Goal: Task Accomplishment & Management: Use online tool/utility

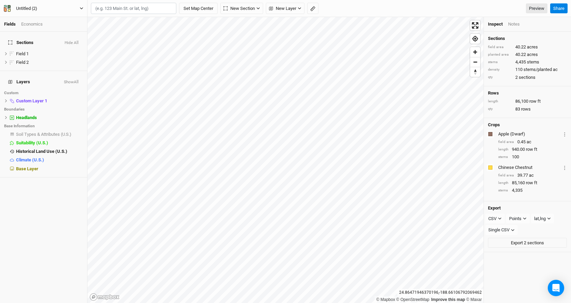
click at [81, 9] on icon "button" at bounding box center [82, 8] width 4 height 4
click at [43, 20] on button "Back" at bounding box center [57, 19] width 54 height 9
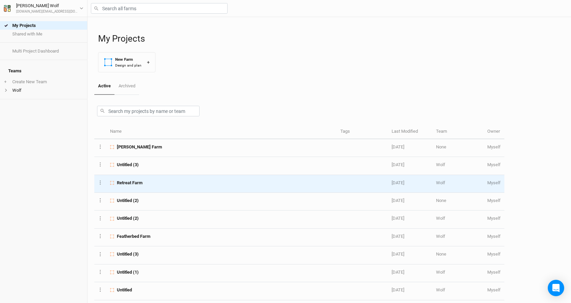
click at [123, 184] on span "Retreat Farm" at bounding box center [130, 183] width 26 height 6
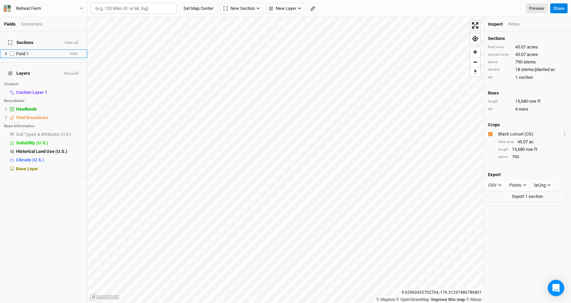
click at [30, 51] on div "Field 1" at bounding box center [40, 53] width 48 height 5
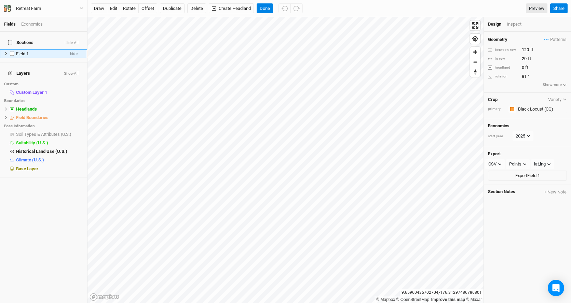
click at [30, 51] on div "Field 1" at bounding box center [40, 53] width 48 height 5
click at [13, 50] on label at bounding box center [12, 54] width 9 height 9
click at [13, 52] on input "checkbox" at bounding box center [12, 54] width 4 height 4
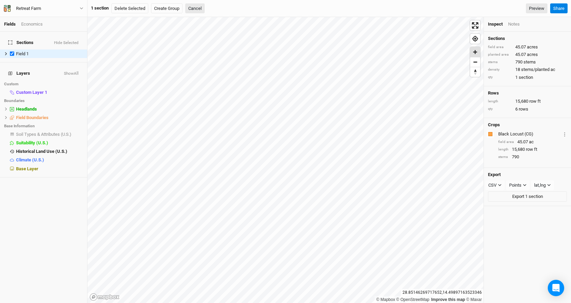
click at [475, 52] on span "Zoom in" at bounding box center [475, 52] width 10 height 10
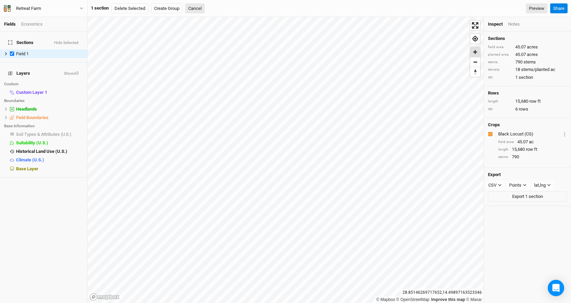
click at [475, 52] on span "Zoom in" at bounding box center [475, 52] width 10 height 10
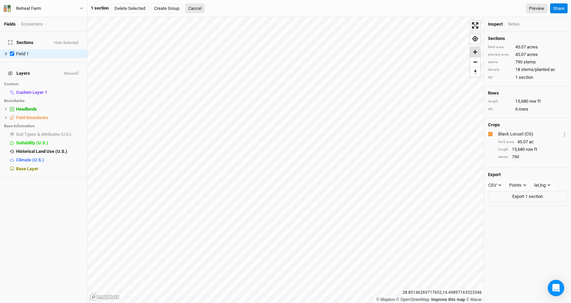
click at [475, 52] on span "Zoom in" at bounding box center [475, 52] width 10 height 10
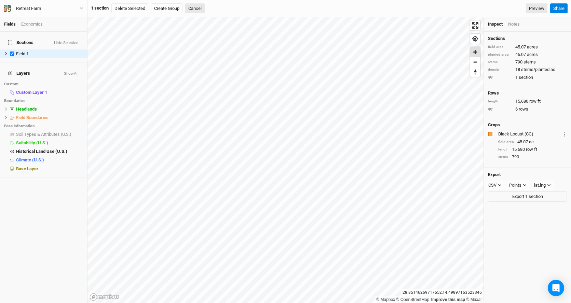
click at [475, 52] on span "Zoom in" at bounding box center [475, 52] width 10 height 10
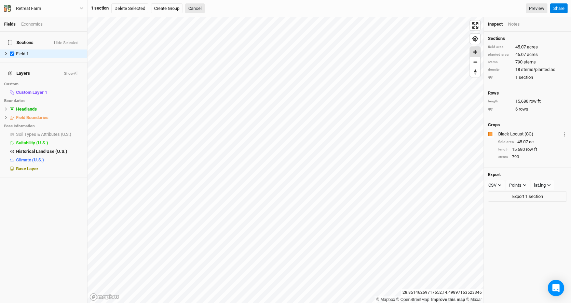
click at [475, 52] on span "Zoom in" at bounding box center [475, 52] width 10 height 10
click at [13, 50] on label at bounding box center [12, 54] width 9 height 9
click at [13, 52] on input "checkbox" at bounding box center [12, 54] width 4 height 4
click at [12, 50] on label at bounding box center [12, 54] width 9 height 9
click at [12, 52] on input "checkbox" at bounding box center [12, 54] width 4 height 4
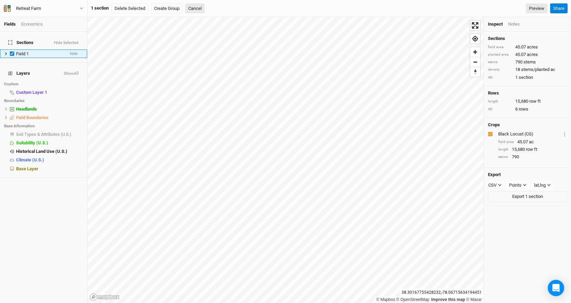
click at [12, 50] on label at bounding box center [12, 54] width 9 height 9
click at [12, 52] on input "checkbox" at bounding box center [12, 54] width 4 height 4
checkbox input "false"
click at [75, 50] on span "hide" at bounding box center [74, 54] width 8 height 9
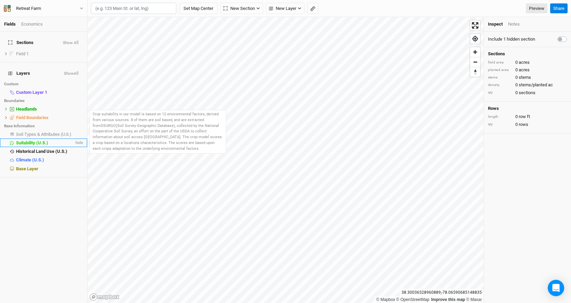
click at [37, 140] on span "Suitability (U.S.)" at bounding box center [32, 142] width 32 height 5
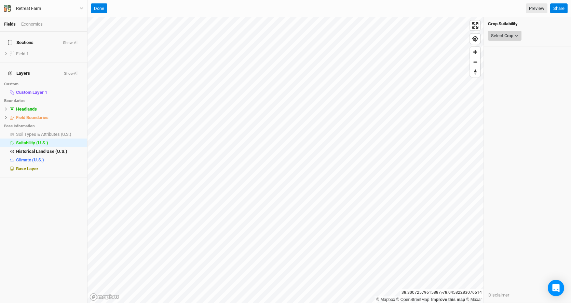
click at [512, 36] on div "Select Crop" at bounding box center [502, 35] width 22 height 7
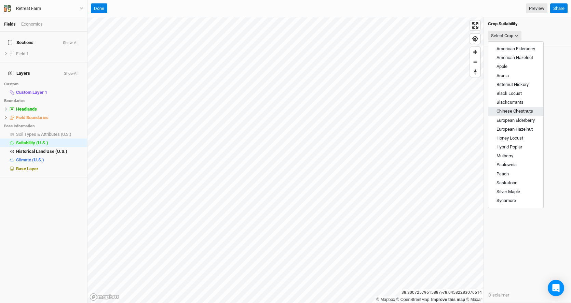
click at [508, 110] on span "Chinese Chestnuts" at bounding box center [514, 111] width 37 height 5
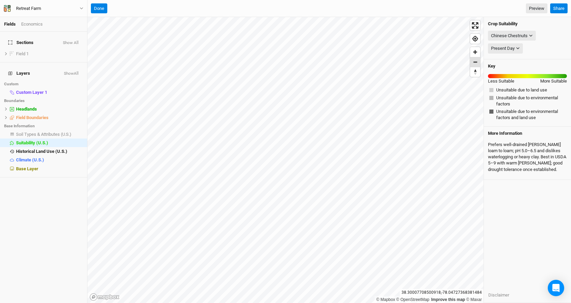
click at [476, 63] on span "Zoom out" at bounding box center [475, 62] width 10 height 10
click at [473, 50] on span "Zoom in" at bounding box center [475, 52] width 10 height 10
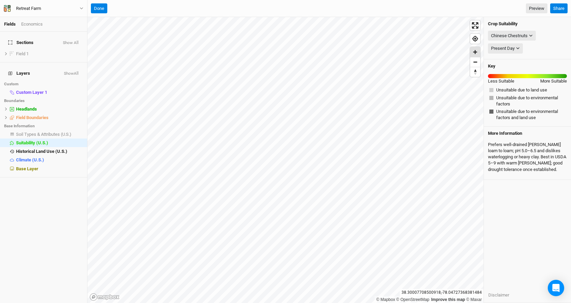
click at [473, 50] on span "Zoom in" at bounding box center [475, 52] width 10 height 10
click at [524, 34] on div "Chinese Chestnuts" at bounding box center [509, 35] width 37 height 7
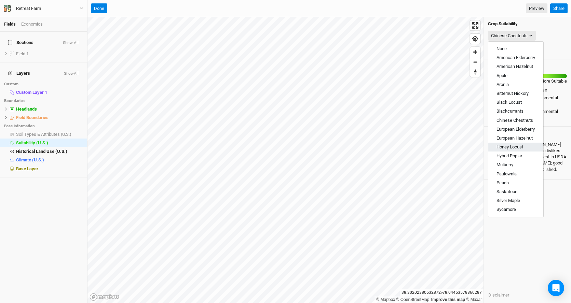
click at [508, 147] on span "Honey Locust" at bounding box center [509, 146] width 27 height 5
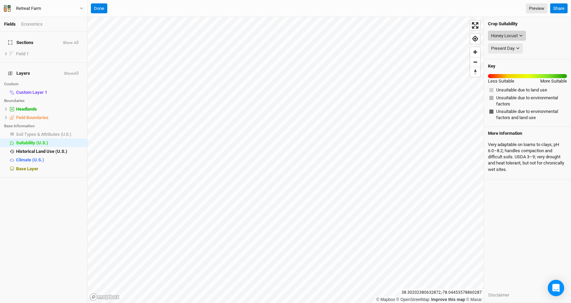
click at [512, 35] on div "Honey Locust" at bounding box center [504, 35] width 27 height 7
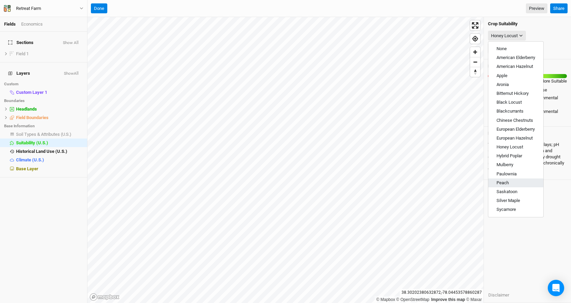
click at [506, 180] on span "Peach" at bounding box center [502, 182] width 12 height 5
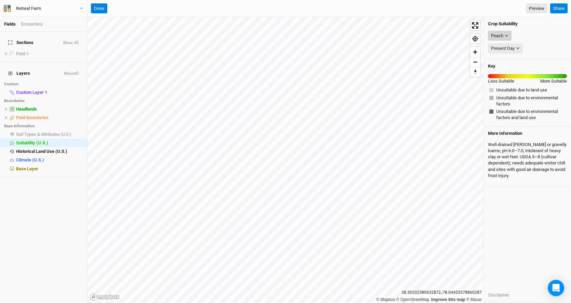
click at [503, 36] on button "Peach" at bounding box center [500, 36] width 24 height 10
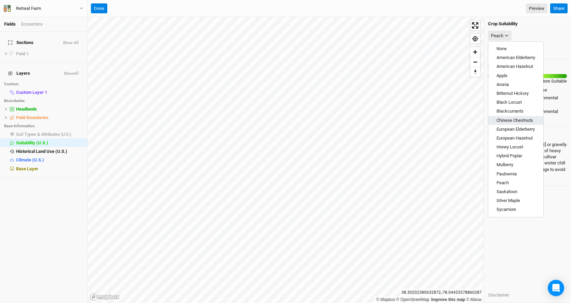
click at [512, 117] on button "Chinese Chestnuts" at bounding box center [515, 120] width 55 height 9
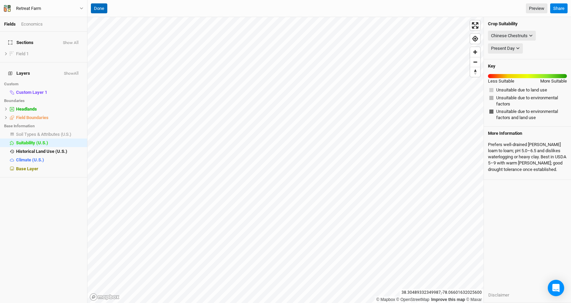
click at [99, 10] on button "Done" at bounding box center [99, 8] width 16 height 10
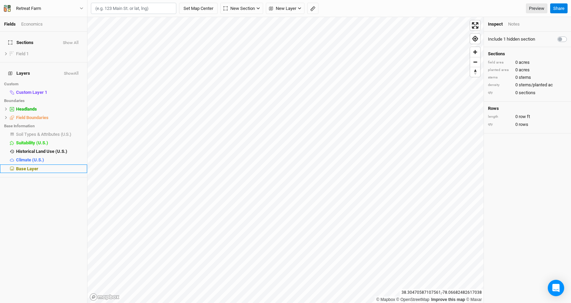
click at [28, 166] on span "Base Layer" at bounding box center [27, 168] width 22 height 5
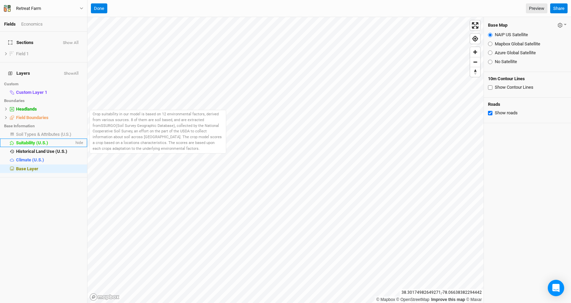
click at [25, 140] on span "Suitability (U.S.)" at bounding box center [32, 142] width 32 height 5
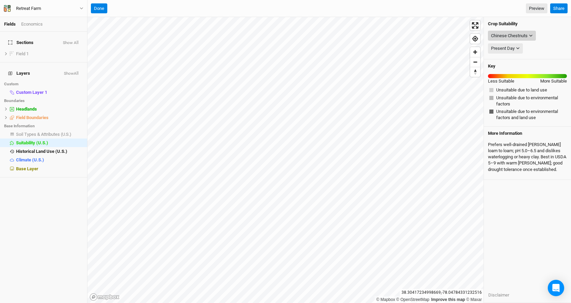
click at [523, 33] on div "Chinese Chestnuts" at bounding box center [509, 35] width 37 height 7
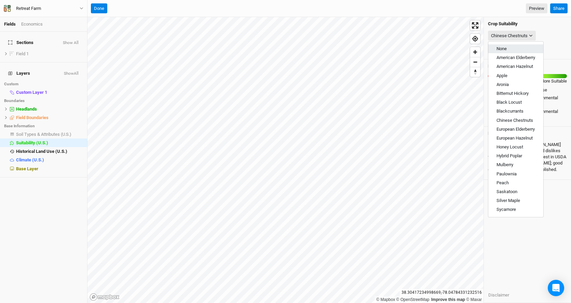
click at [508, 49] on button "None" at bounding box center [515, 48] width 55 height 9
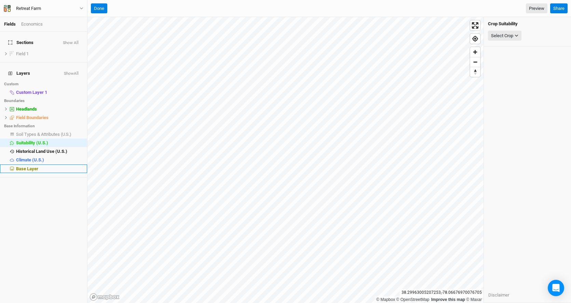
click at [29, 166] on span "Base Layer" at bounding box center [27, 168] width 22 height 5
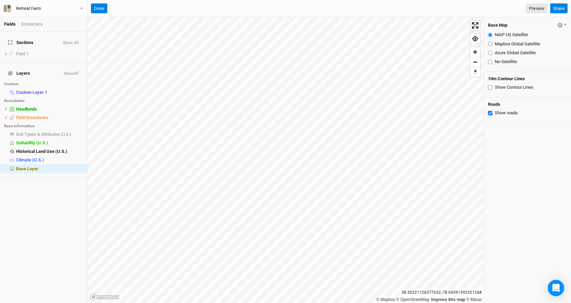
click at [488, 86] on input "Show Contour Lines" at bounding box center [490, 87] width 4 height 4
checkbox input "true"
click at [98, 8] on button "Done" at bounding box center [99, 8] width 16 height 10
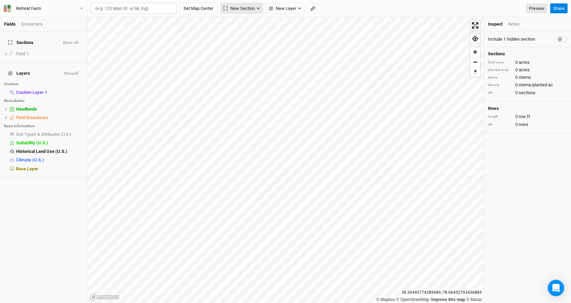
click at [232, 11] on span "New Section" at bounding box center [238, 8] width 31 height 7
click at [236, 44] on div "Keyline Beta" at bounding box center [252, 45] width 33 height 8
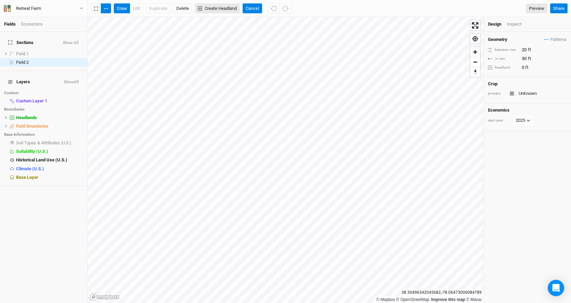
click at [207, 9] on button "Create Headland" at bounding box center [217, 8] width 45 height 10
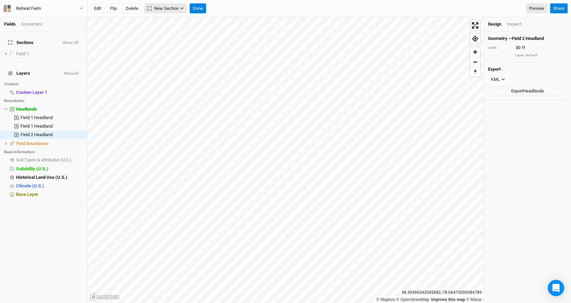
click at [176, 8] on span "New Section" at bounding box center [162, 8] width 31 height 7
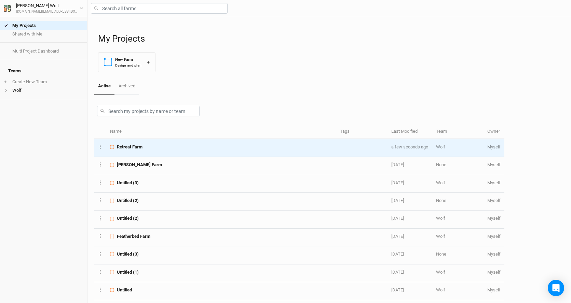
click at [136, 147] on span "Retreat Farm" at bounding box center [130, 147] width 26 height 6
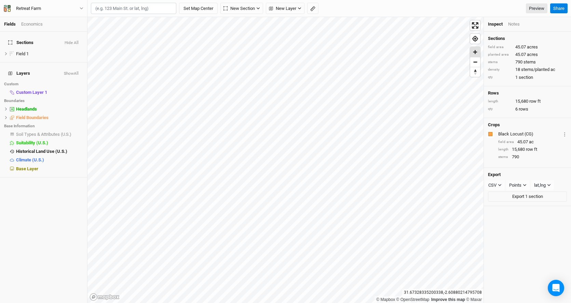
click at [477, 53] on span "Zoom in" at bounding box center [475, 52] width 10 height 10
click at [12, 50] on label at bounding box center [12, 54] width 9 height 9
click at [12, 52] on input "checkbox" at bounding box center [12, 54] width 4 height 4
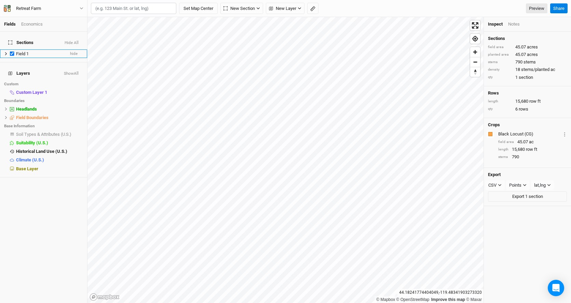
checkbox input "true"
click at [475, 53] on span "Zoom in" at bounding box center [475, 52] width 10 height 10
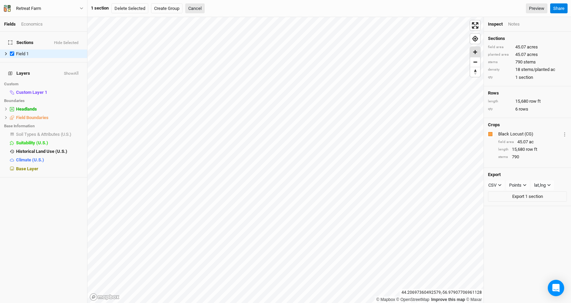
click at [475, 53] on span "Zoom in" at bounding box center [475, 52] width 10 height 10
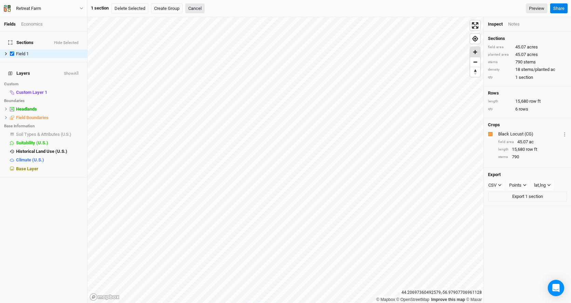
click at [475, 53] on span "Zoom in" at bounding box center [475, 52] width 10 height 10
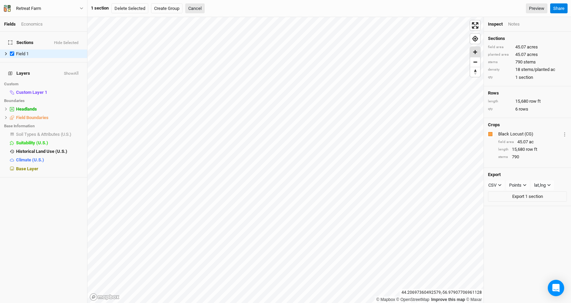
click at [475, 53] on span "Zoom in" at bounding box center [475, 52] width 10 height 10
click at [74, 50] on span "hide" at bounding box center [74, 54] width 8 height 9
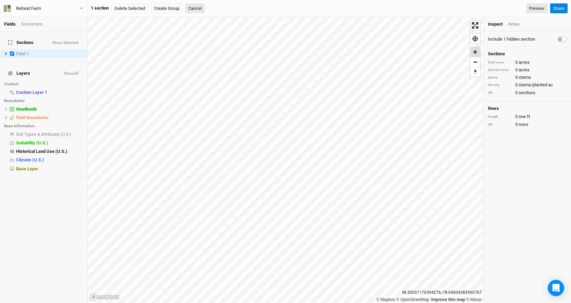
click at [474, 52] on span "Zoom in" at bounding box center [475, 52] width 10 height 10
click at [22, 166] on span "Base Layer" at bounding box center [27, 168] width 22 height 5
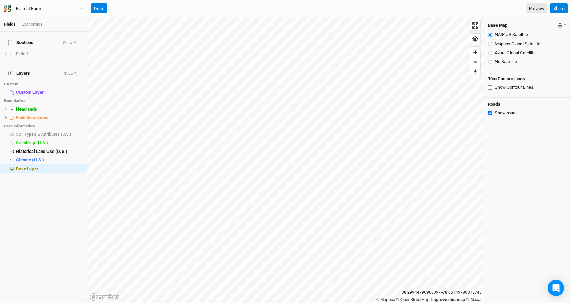
click at [489, 87] on input "Show Contour Lines" at bounding box center [490, 87] width 4 height 4
checkbox input "true"
click at [98, 10] on button "Done" at bounding box center [99, 8] width 16 height 10
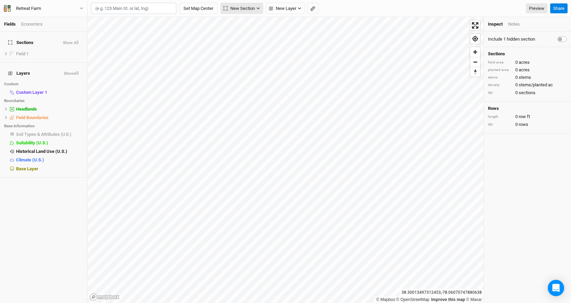
click at [242, 9] on span "New Section" at bounding box center [238, 8] width 31 height 7
click at [242, 43] on div "Keyline Beta" at bounding box center [252, 45] width 33 height 8
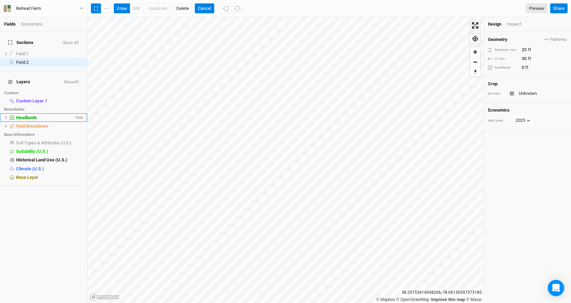
click at [12, 116] on icon at bounding box center [12, 118] width 4 height 4
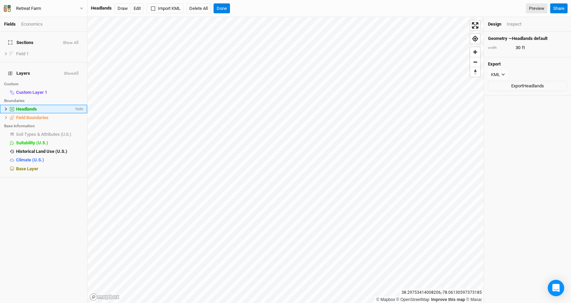
click at [16, 107] on span "Headlands" at bounding box center [26, 109] width 21 height 5
click at [558, 46] on input "31" at bounding box center [542, 48] width 59 height 8
click at [558, 46] on input "32" at bounding box center [542, 48] width 59 height 8
click at [558, 46] on input "33" at bounding box center [542, 48] width 59 height 8
click at [558, 46] on input "34" at bounding box center [542, 48] width 59 height 8
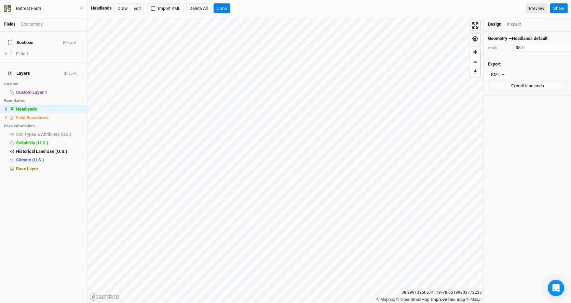
click at [558, 46] on input "35" at bounding box center [542, 48] width 59 height 8
click at [558, 46] on input "36" at bounding box center [542, 48] width 59 height 8
click at [558, 46] on input "37" at bounding box center [542, 48] width 59 height 8
click at [558, 46] on input "38" at bounding box center [542, 48] width 59 height 8
click at [558, 46] on input "39" at bounding box center [542, 48] width 59 height 8
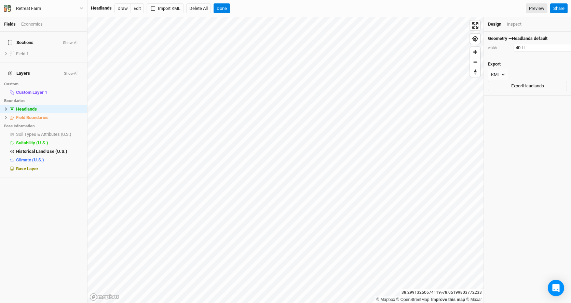
click at [558, 46] on input "40" at bounding box center [542, 48] width 59 height 8
click at [558, 46] on input "41" at bounding box center [542, 48] width 59 height 8
click at [558, 46] on input "42" at bounding box center [542, 48] width 59 height 8
click at [558, 46] on input "43" at bounding box center [542, 48] width 59 height 8
click at [558, 46] on input "44" at bounding box center [542, 48] width 59 height 8
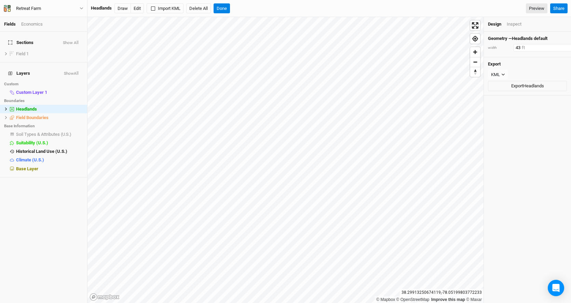
click at [560, 49] on input "43" at bounding box center [542, 48] width 59 height 8
click at [560, 49] on input "42" at bounding box center [542, 48] width 59 height 8
click at [560, 49] on input "41" at bounding box center [542, 48] width 59 height 8
click at [560, 49] on input "40" at bounding box center [542, 48] width 59 height 8
click at [560, 49] on input "39" at bounding box center [542, 48] width 59 height 8
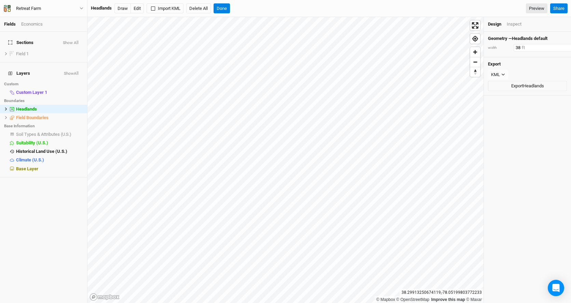
click at [560, 49] on input "38" at bounding box center [542, 48] width 59 height 8
click at [560, 49] on input "37" at bounding box center [542, 48] width 59 height 8
click at [560, 49] on input "36" at bounding box center [542, 48] width 59 height 8
click at [560, 49] on input "35" at bounding box center [542, 48] width 59 height 8
click at [560, 49] on input "34" at bounding box center [542, 48] width 59 height 8
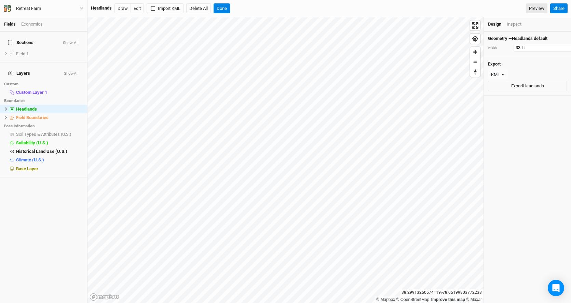
click at [560, 49] on input "33" at bounding box center [542, 48] width 59 height 8
click at [560, 49] on input "32" at bounding box center [542, 48] width 59 height 8
click at [560, 49] on input "31" at bounding box center [542, 48] width 59 height 8
click at [560, 49] on input "30" at bounding box center [542, 48] width 59 height 8
type input "29"
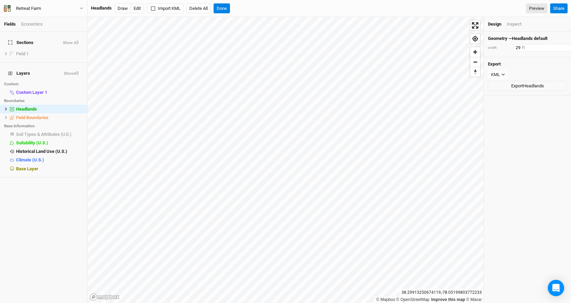
click at [560, 49] on input "29" at bounding box center [542, 48] width 59 height 8
click at [80, 105] on span "hide" at bounding box center [78, 109] width 9 height 9
click at [222, 9] on button "Done" at bounding box center [221, 8] width 16 height 10
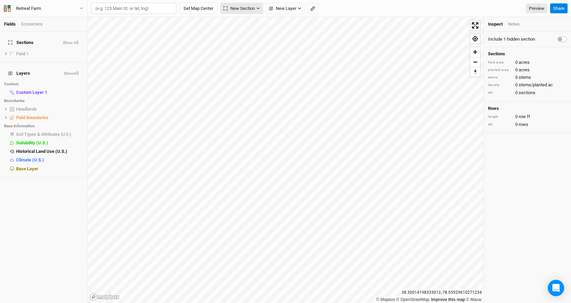
click at [236, 9] on span "New Section" at bounding box center [238, 8] width 31 height 7
click at [236, 41] on div "Keyline Beta" at bounding box center [252, 45] width 33 height 8
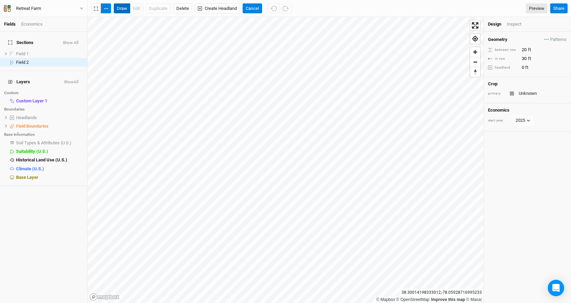
click at [122, 8] on button "draw" at bounding box center [122, 8] width 16 height 10
click at [122, 10] on button "draw" at bounding box center [122, 8] width 16 height 10
click at [121, 9] on button "draw" at bounding box center [122, 8] width 16 height 10
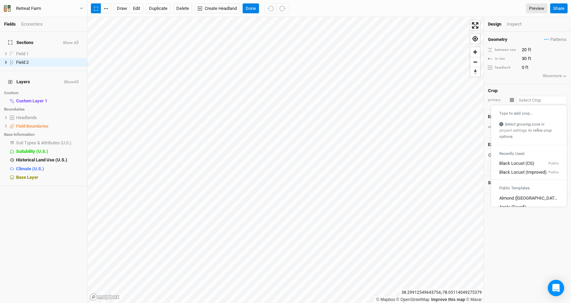
click at [530, 101] on input "text" at bounding box center [541, 100] width 50 height 8
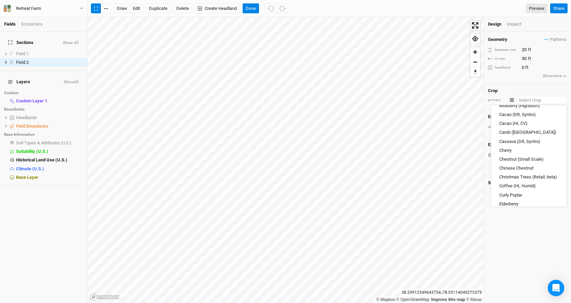
scroll to position [236, 0]
click at [525, 168] on div "Chinese Chestnut" at bounding box center [516, 168] width 34 height 6
type input "Chinese Chestnut"
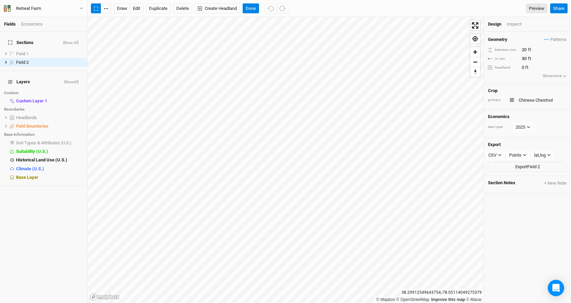
type input "20"
click at [6, 61] on icon at bounding box center [6, 62] width 2 height 3
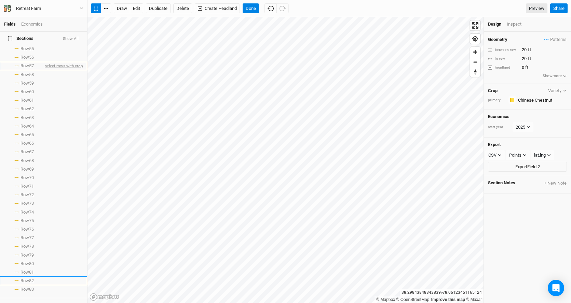
scroll to position [504, 0]
click at [58, 268] on span "select rows with crop" at bounding box center [63, 272] width 40 height 9
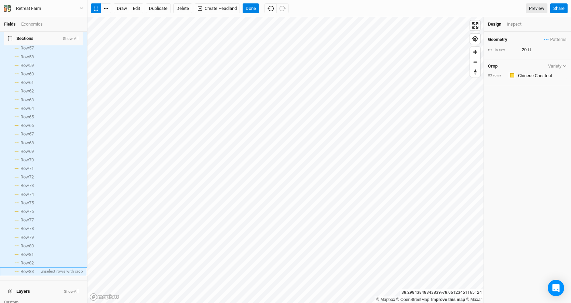
click at [59, 268] on span "unselect rows with crop" at bounding box center [61, 272] width 44 height 9
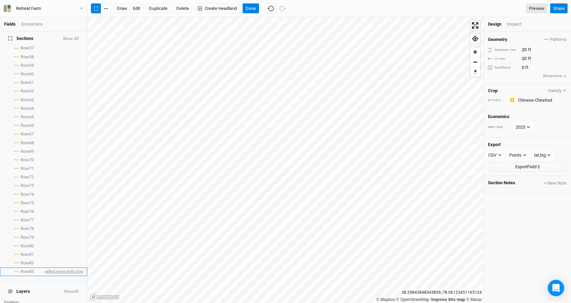
click at [59, 268] on span "select rows with crop" at bounding box center [63, 272] width 40 height 9
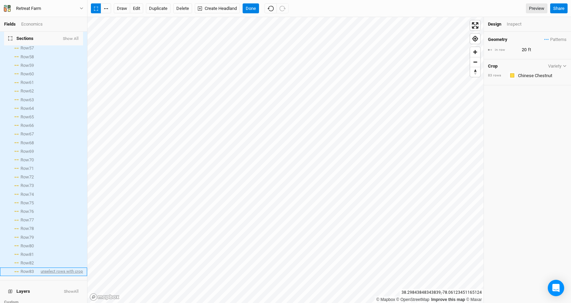
click at [59, 268] on span "unselect rows with crop" at bounding box center [61, 272] width 44 height 9
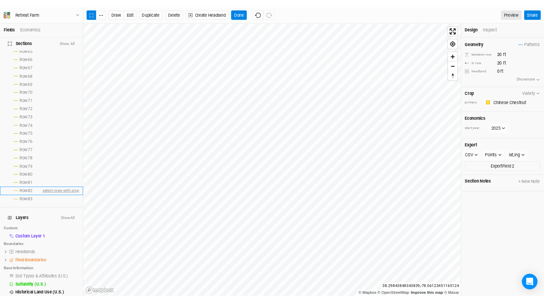
scroll to position [588, 0]
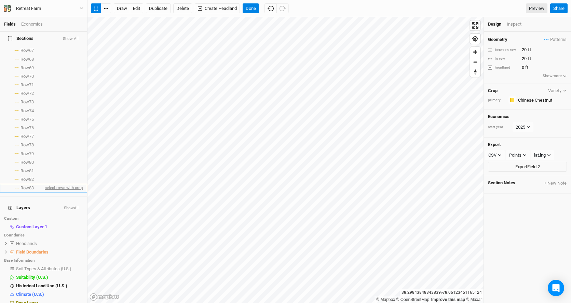
click at [72, 184] on span "select rows with crop" at bounding box center [63, 188] width 40 height 9
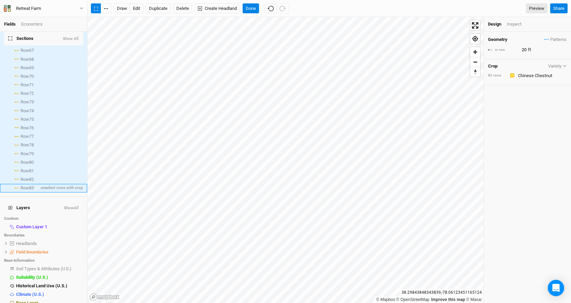
click at [30, 185] on span "Row 83" at bounding box center [26, 187] width 13 height 5
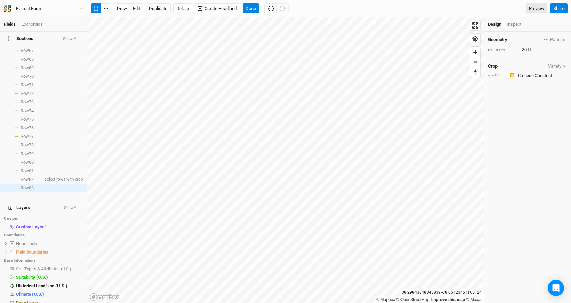
click at [29, 177] on span "Row 82" at bounding box center [26, 179] width 13 height 5
click at [30, 177] on span "Row 82" at bounding box center [26, 179] width 13 height 5
click at [29, 168] on span "Row 81" at bounding box center [26, 170] width 13 height 5
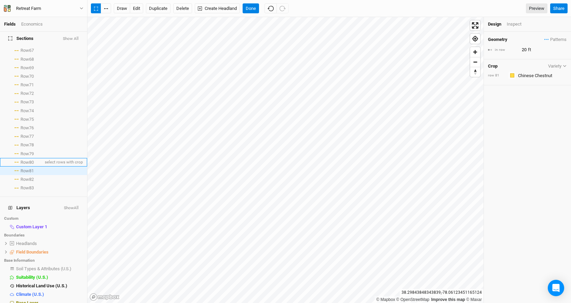
click at [28, 160] on span "Row 80" at bounding box center [26, 162] width 13 height 5
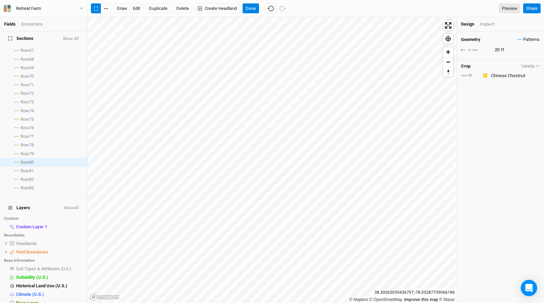
click at [521, 38] on span "Patterns" at bounding box center [528, 39] width 22 height 7
click at [485, 21] on div "Inspect" at bounding box center [492, 24] width 24 height 6
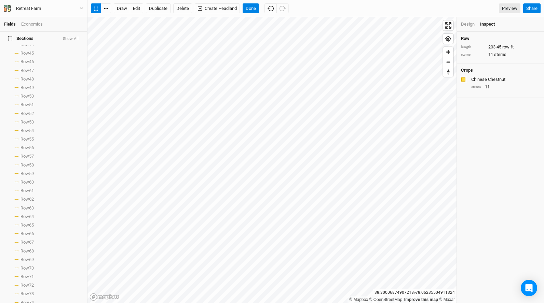
scroll to position [280, 0]
click at [78, 40] on button "Show All" at bounding box center [71, 39] width 16 height 5
click at [77, 38] on button "Hide All" at bounding box center [71, 39] width 15 height 5
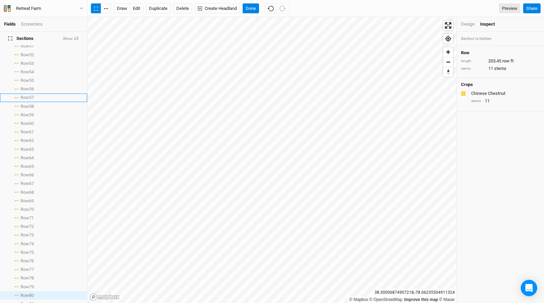
scroll to position [588, 0]
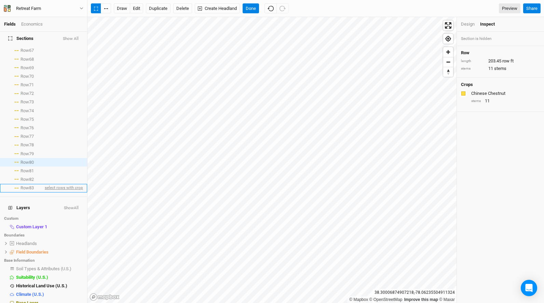
click at [67, 184] on span "select rows with crop" at bounding box center [63, 188] width 40 height 9
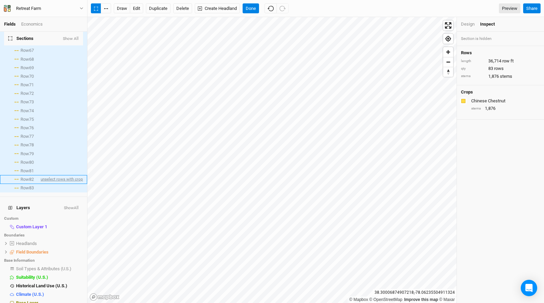
click at [66, 175] on span "unselect rows with crop" at bounding box center [61, 179] width 44 height 9
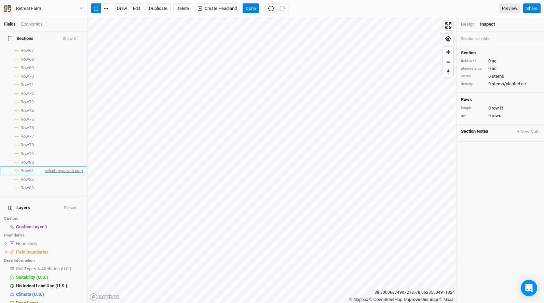
click at [65, 168] on span "select rows with crop" at bounding box center [63, 171] width 40 height 9
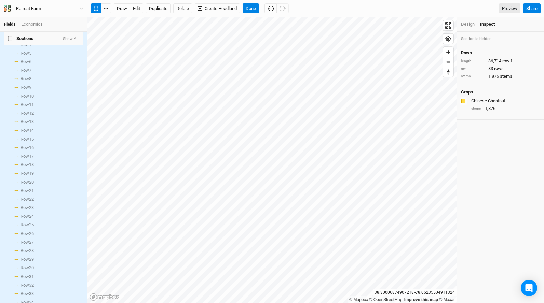
scroll to position [0, 0]
click at [12, 58] on label at bounding box center [12, 62] width 9 height 9
click at [12, 60] on input "checkbox" at bounding box center [12, 62] width 4 height 4
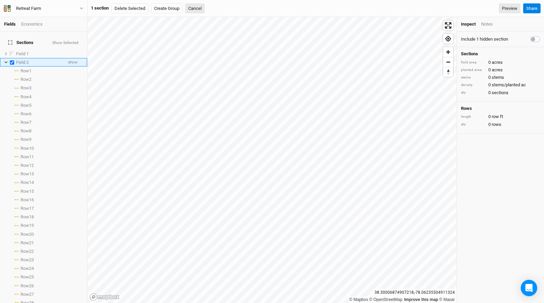
click at [11, 58] on label at bounding box center [12, 62] width 9 height 9
click at [11, 60] on input "checkbox" at bounding box center [12, 62] width 4 height 4
click at [11, 58] on label at bounding box center [12, 62] width 9 height 9
click at [11, 60] on input "checkbox" at bounding box center [12, 62] width 4 height 4
checkbox input "true"
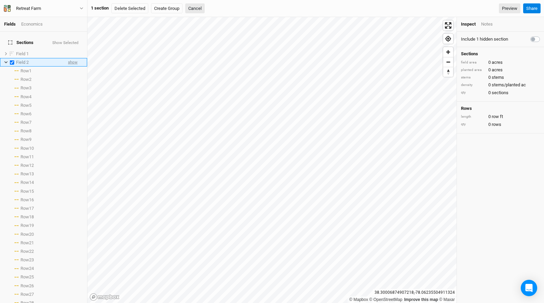
click at [72, 58] on span "show" at bounding box center [73, 62] width 10 height 9
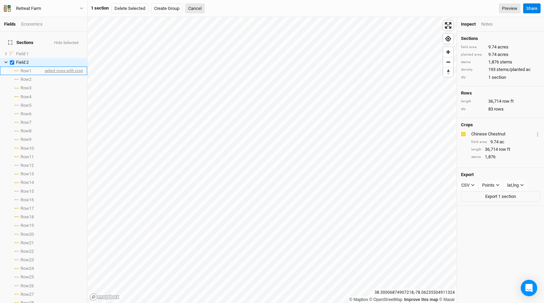
click at [69, 67] on span "select rows with crop" at bounding box center [63, 71] width 40 height 9
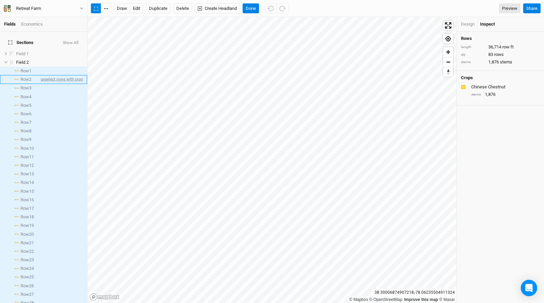
click at [68, 75] on span "unselect rows with crop" at bounding box center [61, 79] width 44 height 9
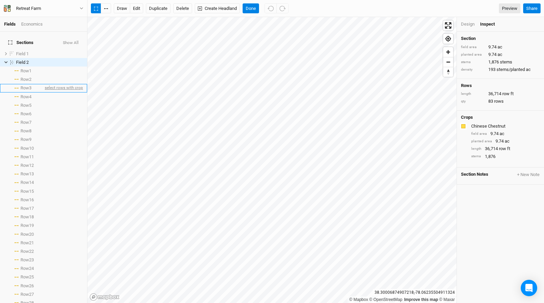
click at [67, 84] on span "select rows with crop" at bounding box center [63, 88] width 40 height 9
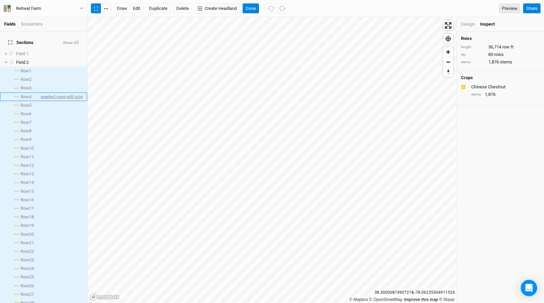
click at [65, 93] on span "unselect rows with crop" at bounding box center [61, 97] width 44 height 9
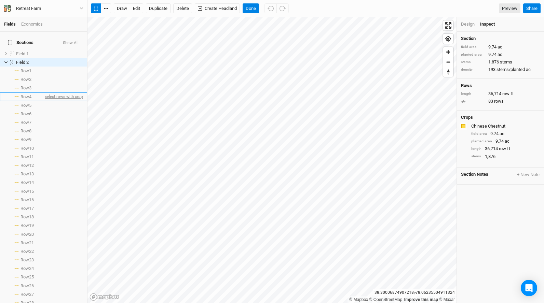
click at [65, 93] on span "select rows with crop" at bounding box center [63, 97] width 40 height 9
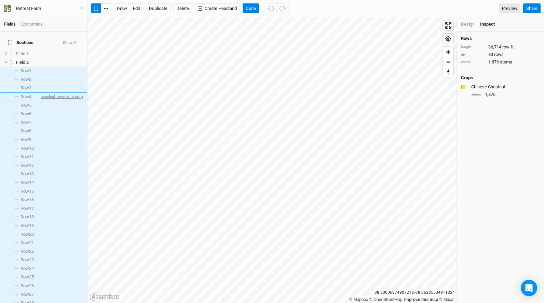
click at [65, 93] on span "unselect rows with crop" at bounding box center [61, 97] width 44 height 9
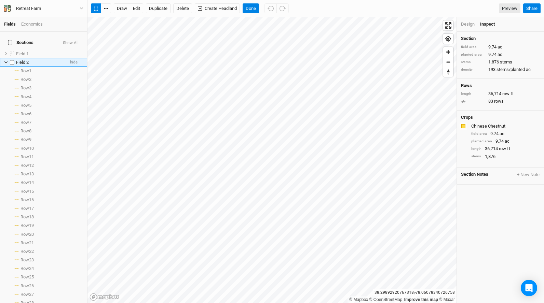
click at [71, 59] on span "hide" at bounding box center [74, 62] width 8 height 9
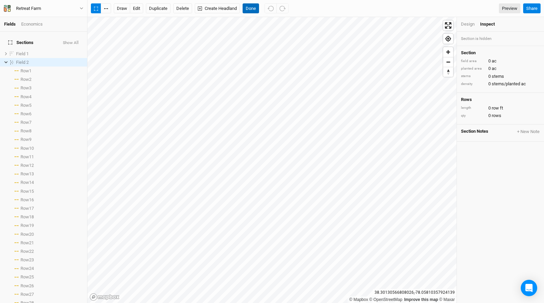
click at [252, 9] on button "Done" at bounding box center [250, 8] width 16 height 10
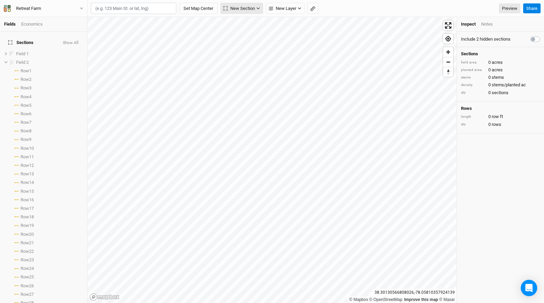
click at [247, 9] on span "New Section" at bounding box center [238, 8] width 31 height 7
click at [239, 35] on div "Line" at bounding box center [241, 34] width 11 height 8
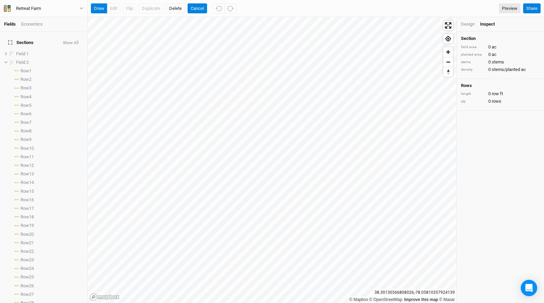
scroll to position [597, 0]
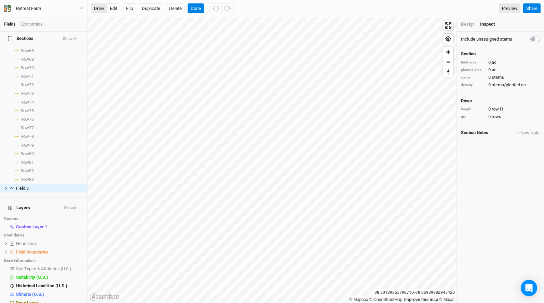
click at [99, 8] on button "draw" at bounding box center [99, 8] width 16 height 10
click at [194, 10] on button "Done" at bounding box center [196, 8] width 16 height 10
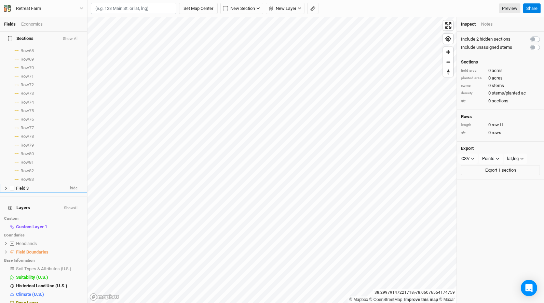
click at [7, 186] on icon at bounding box center [6, 188] width 4 height 4
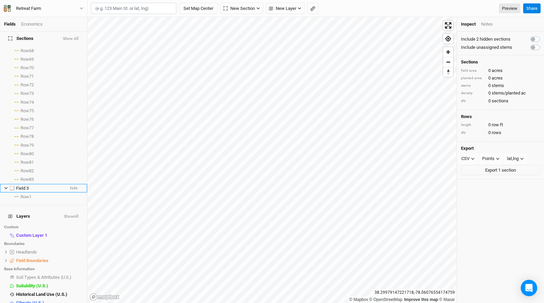
click at [11, 184] on label at bounding box center [12, 188] width 9 height 9
click at [11, 186] on input "checkbox" at bounding box center [12, 188] width 4 height 4
checkbox input "true"
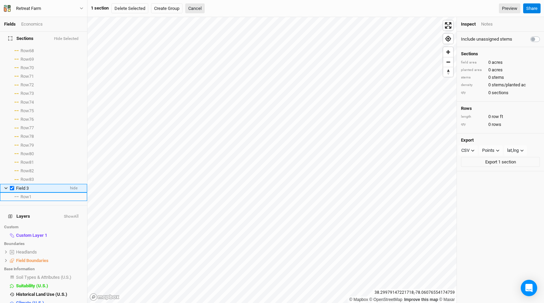
scroll to position [605, 0]
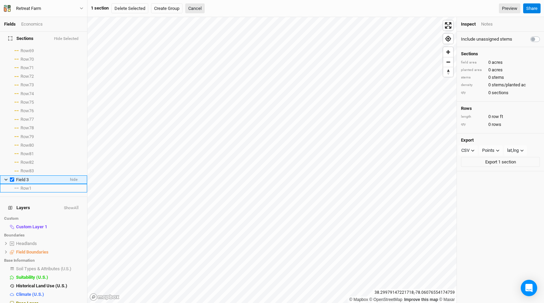
click at [11, 184] on li "Row 1 select rows with crop" at bounding box center [43, 188] width 87 height 9
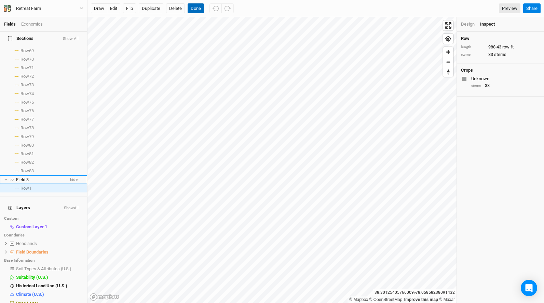
click at [198, 9] on button "Done" at bounding box center [196, 8] width 16 height 10
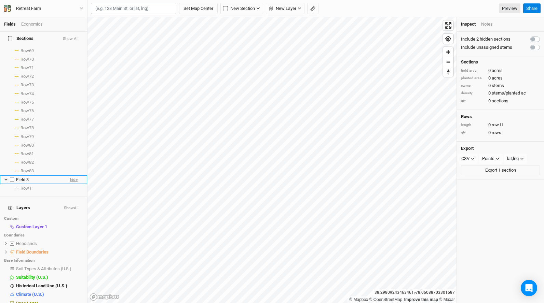
click at [75, 176] on span "hide" at bounding box center [74, 180] width 8 height 9
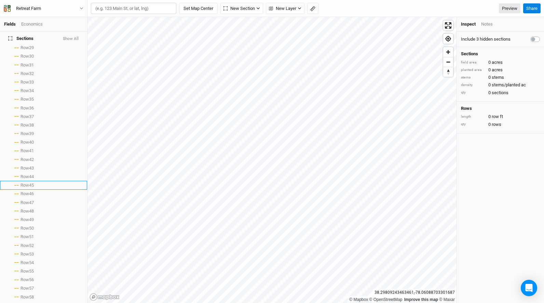
scroll to position [248, 0]
click at [245, 11] on span "New Section" at bounding box center [238, 8] width 31 height 7
click at [239, 23] on div "Grid" at bounding box center [241, 23] width 10 height 8
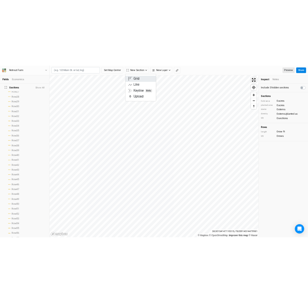
scroll to position [614, 0]
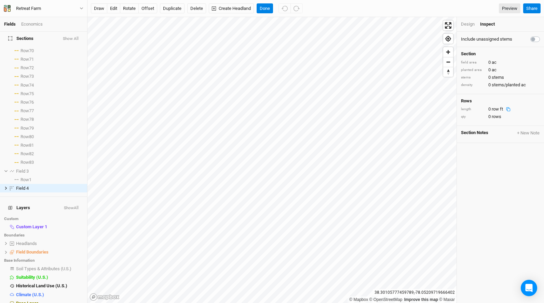
click at [502, 109] on span "row ft" at bounding box center [496, 109] width 11 height 5
click at [508, 108] on div "0 row ft" at bounding box center [500, 109] width 25 height 6
click at [263, 8] on button "Done" at bounding box center [264, 8] width 16 height 10
click at [542, 35] on label at bounding box center [542, 35] width 0 height 0
click at [536, 38] on input "checkbox" at bounding box center [532, 38] width 5 height 7
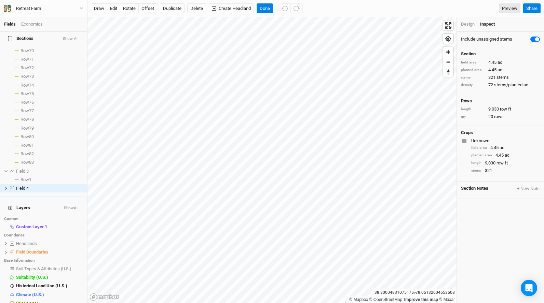
click at [542, 35] on label at bounding box center [542, 35] width 0 height 0
click at [533, 39] on input "checkbox" at bounding box center [532, 38] width 5 height 7
checkbox input "false"
click at [465, 26] on div "Design" at bounding box center [468, 24] width 14 height 6
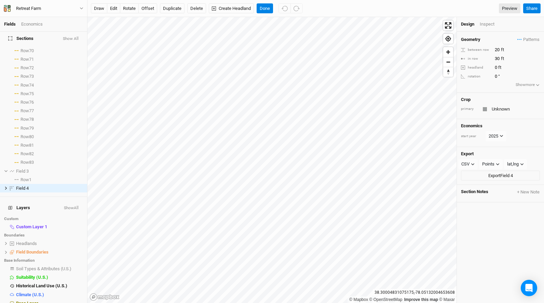
click at [473, 50] on div "between row" at bounding box center [476, 49] width 30 height 5
click at [502, 110] on input "text" at bounding box center [514, 109] width 50 height 8
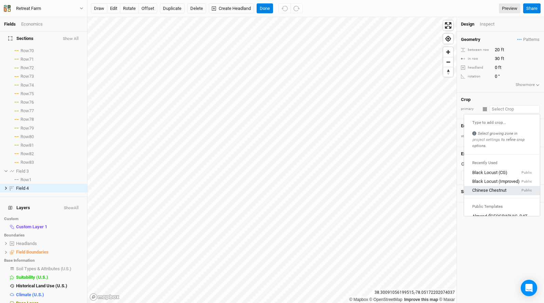
click at [495, 194] on link "Chinese Chestnut Public" at bounding box center [502, 190] width 76 height 9
type input "20"
type input "Chinese Chestnut"
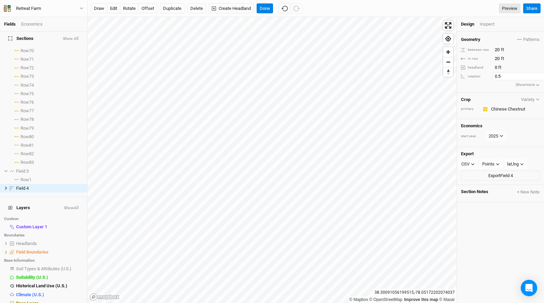
click at [538, 75] on input "0.5" at bounding box center [521, 77] width 59 height 8
click at [538, 75] on input "1" at bounding box center [521, 77] width 59 height 8
click at [538, 75] on input "1.5" at bounding box center [521, 77] width 59 height 8
click at [538, 75] on input "2" at bounding box center [521, 77] width 59 height 8
click at [538, 78] on input "1.5" at bounding box center [521, 77] width 59 height 8
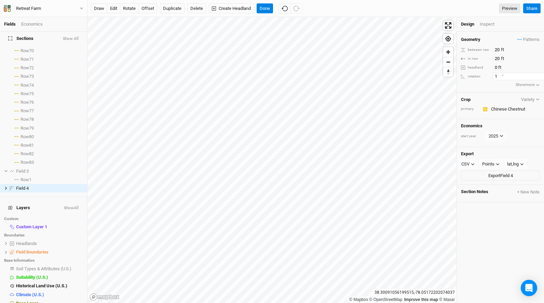
click at [538, 78] on input "1" at bounding box center [521, 77] width 59 height 8
click at [538, 78] on input "0.5" at bounding box center [521, 77] width 59 height 8
click at [538, 78] on input "0" at bounding box center [521, 77] width 59 height 8
click at [538, 78] on input "359.5" at bounding box center [521, 77] width 59 height 8
click at [538, 78] on input "359" at bounding box center [521, 77] width 59 height 8
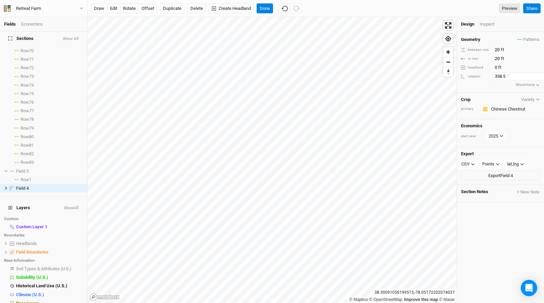
click at [538, 78] on input "358.5" at bounding box center [521, 77] width 59 height 8
click at [538, 78] on input "358" at bounding box center [521, 77] width 59 height 8
click at [538, 78] on input "357.5" at bounding box center [521, 77] width 59 height 8
type input "357"
click at [538, 78] on input "357" at bounding box center [521, 77] width 59 height 8
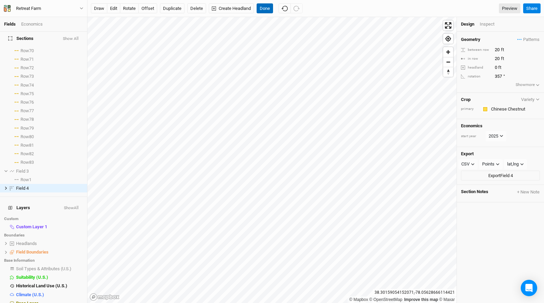
click at [264, 10] on button "Done" at bounding box center [264, 8] width 16 height 10
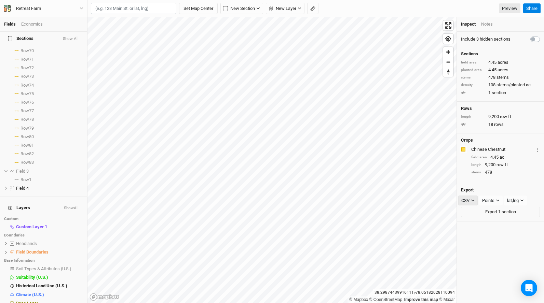
click at [471, 200] on icon "button" at bounding box center [473, 201] width 4 height 4
click at [475, 236] on span "KML" at bounding box center [472, 235] width 11 height 8
click at [503, 211] on button "Export 1 section" at bounding box center [500, 212] width 79 height 10
